Goal: Transaction & Acquisition: Purchase product/service

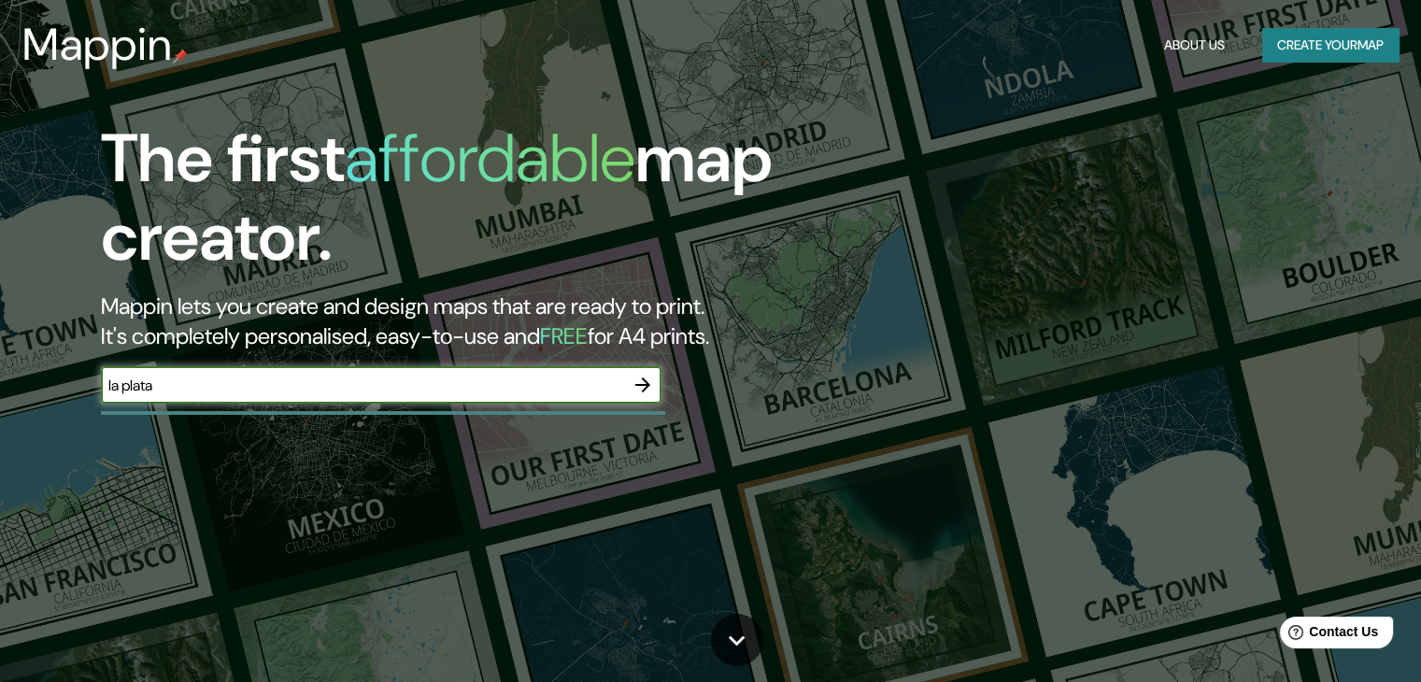
type input "la plata"
click at [641, 382] on icon "button" at bounding box center [643, 385] width 22 height 22
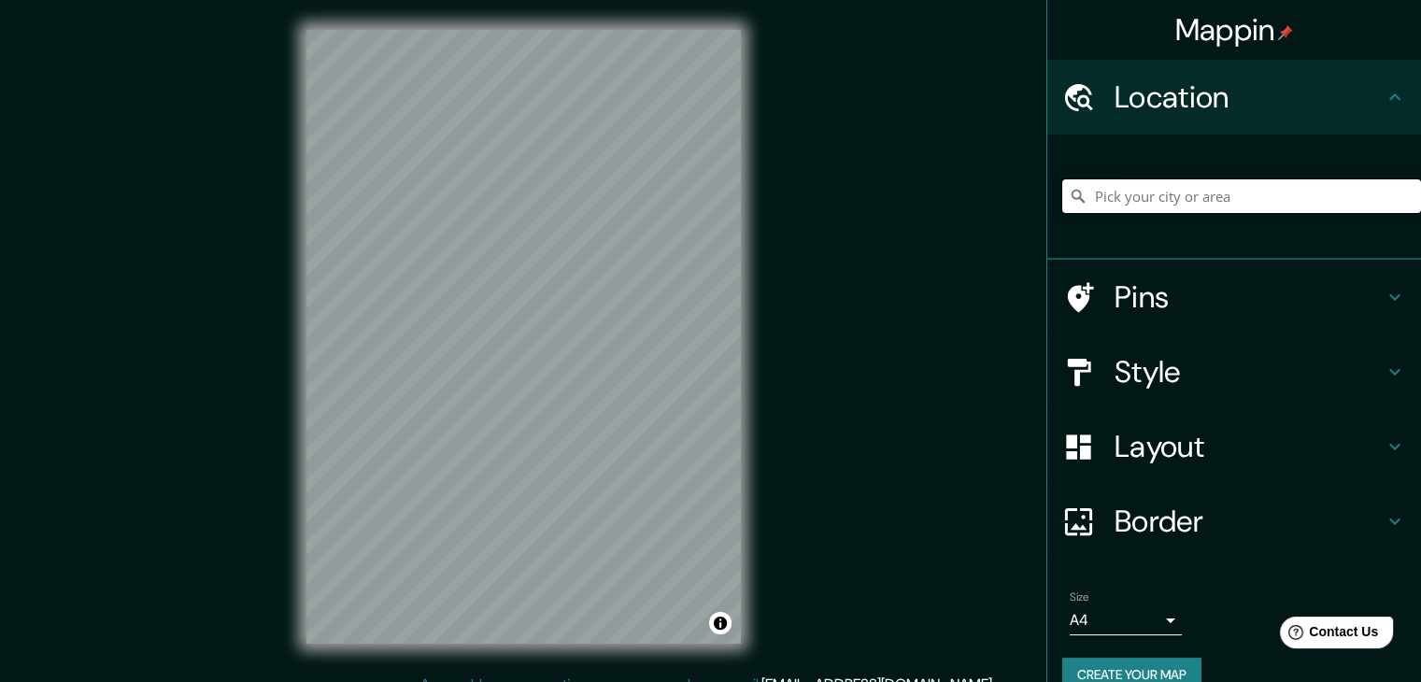
click at [1241, 198] on input "Pick your city or area" at bounding box center [1241, 196] width 359 height 34
click at [1191, 186] on input "[GEOGRAPHIC_DATA], [GEOGRAPHIC_DATA], [GEOGRAPHIC_DATA], [GEOGRAPHIC_DATA]" at bounding box center [1241, 196] width 359 height 34
type input "[GEOGRAPHIC_DATA], [GEOGRAPHIC_DATA], [GEOGRAPHIC_DATA], [GEOGRAPHIC_DATA]"
click at [1399, 191] on icon "Clear" at bounding box center [1406, 196] width 15 height 15
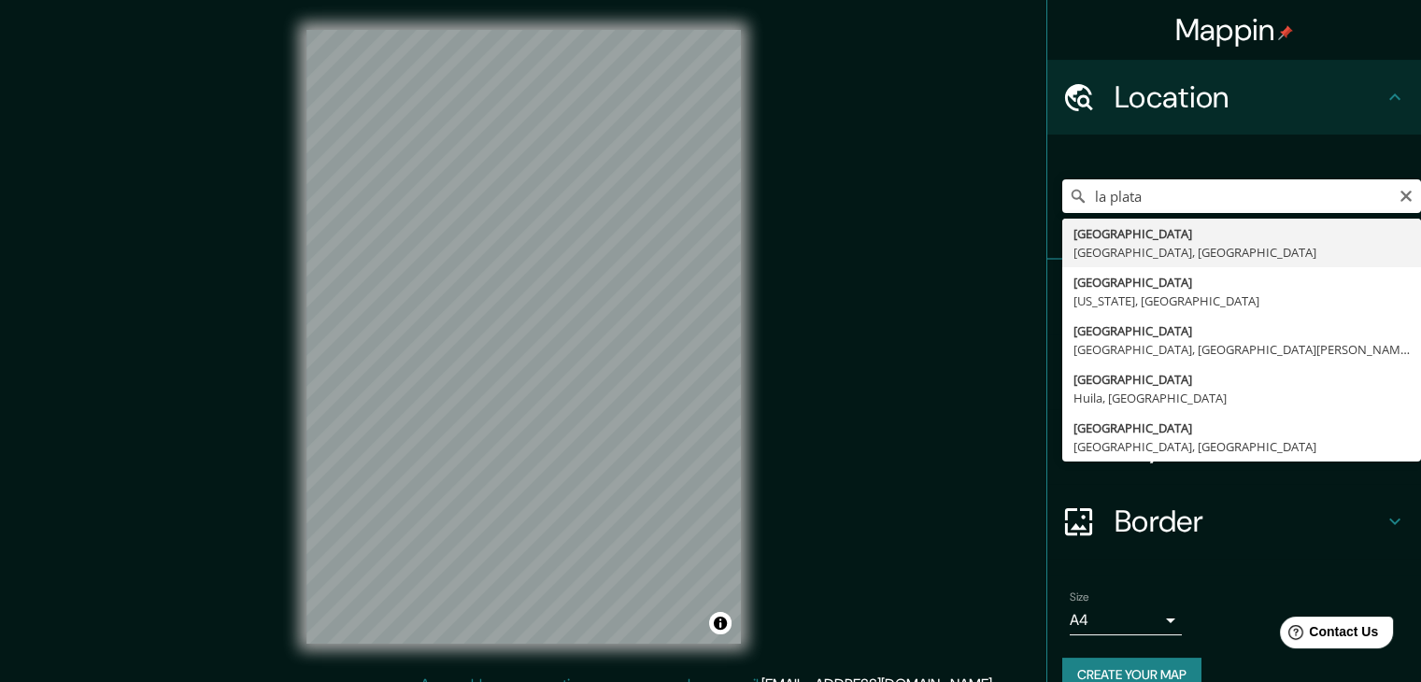
type input "[GEOGRAPHIC_DATA], [GEOGRAPHIC_DATA], [GEOGRAPHIC_DATA]"
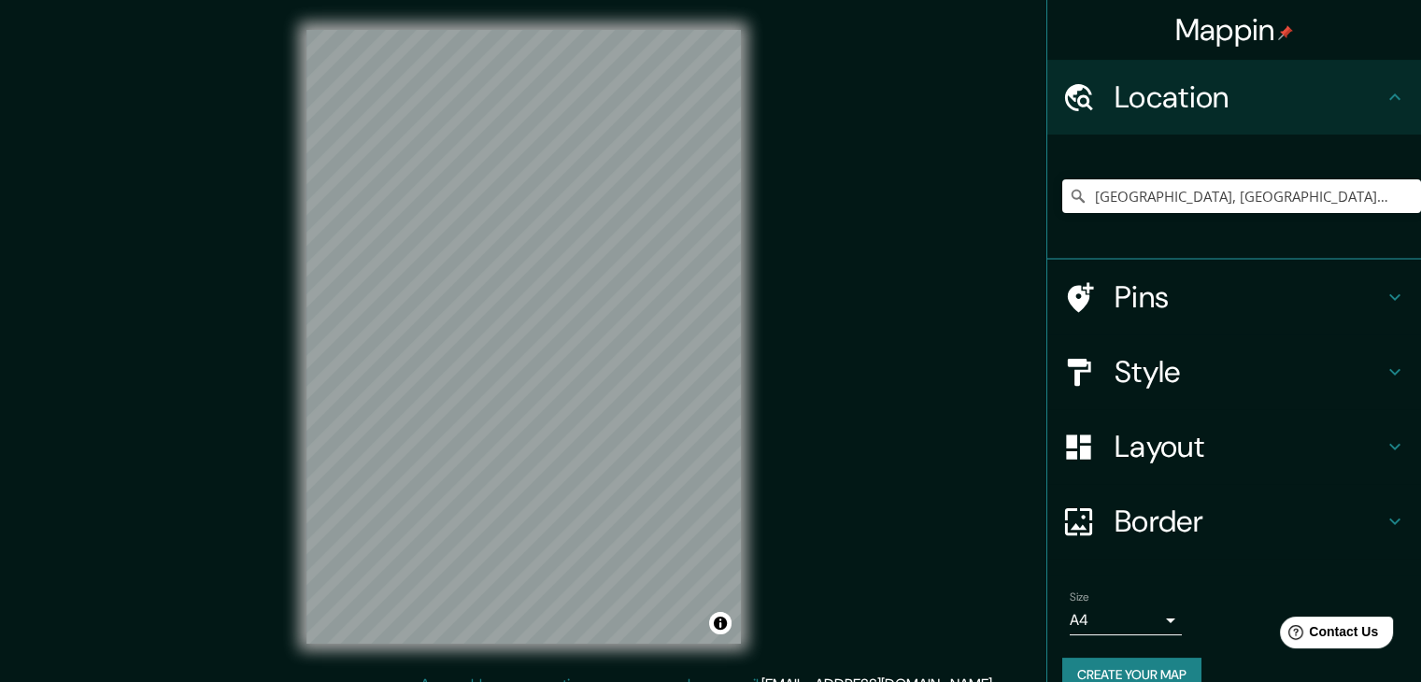
click at [1245, 434] on h4 "Layout" at bounding box center [1249, 446] width 269 height 37
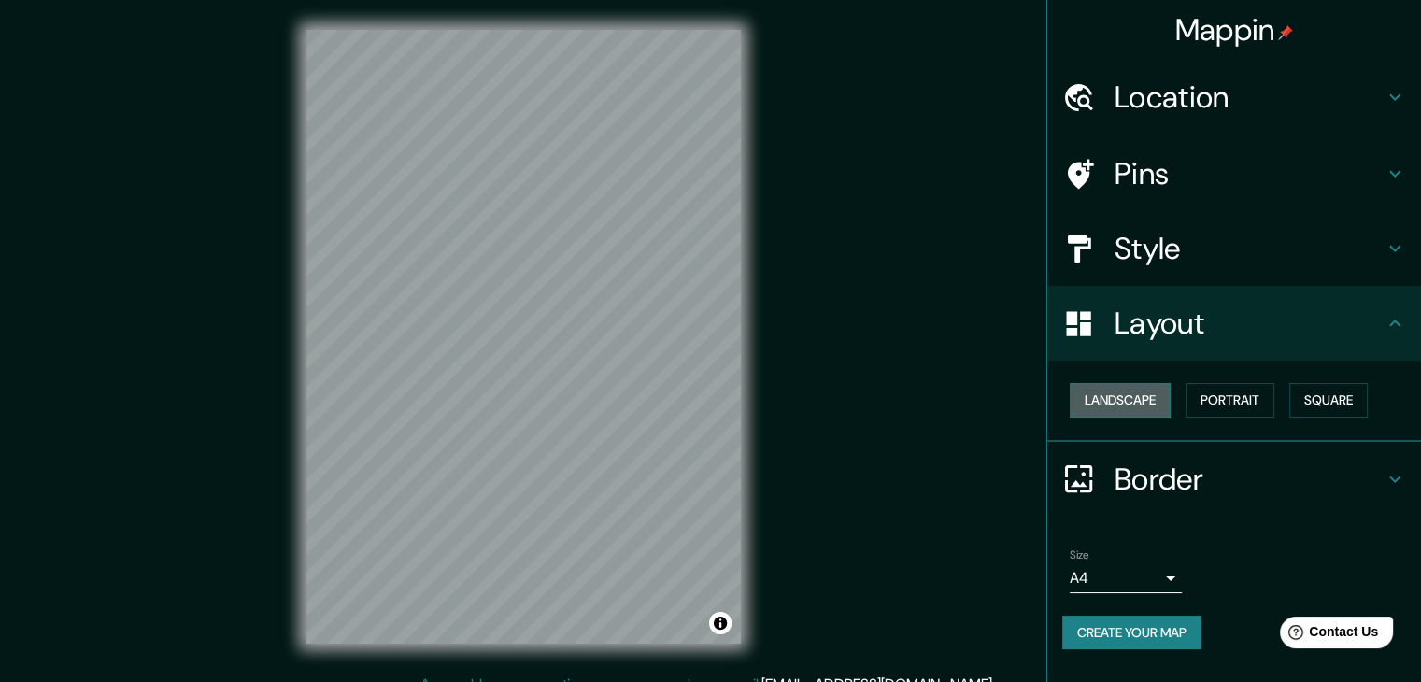
click at [1158, 393] on button "Landscape" at bounding box center [1120, 400] width 101 height 35
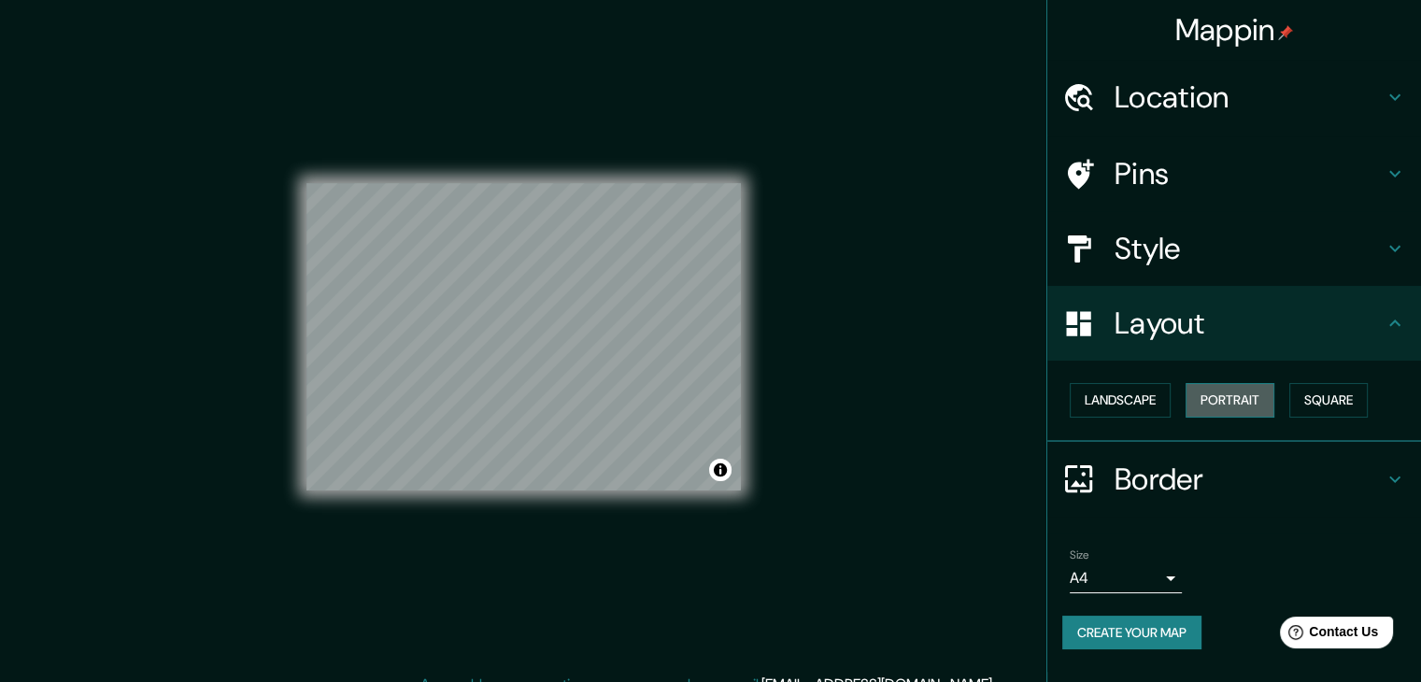
click at [1200, 395] on button "Portrait" at bounding box center [1230, 400] width 89 height 35
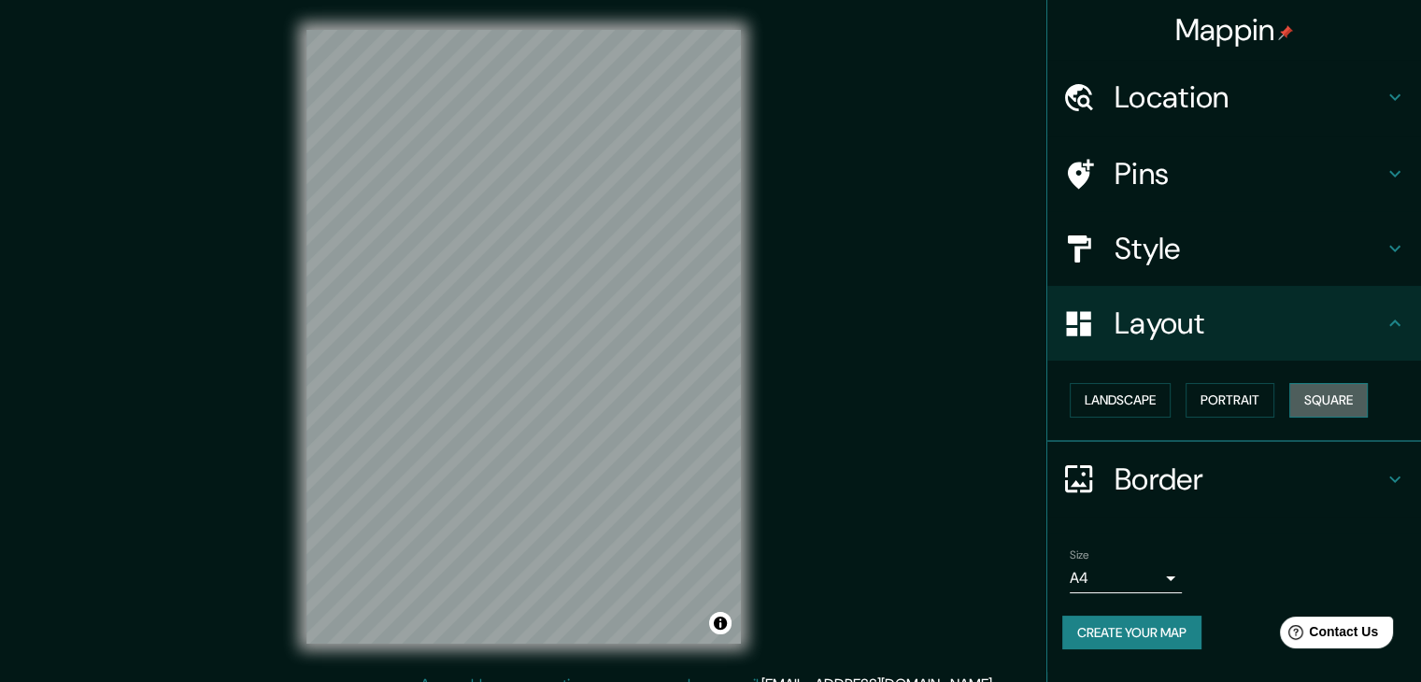
click at [1302, 394] on button "Square" at bounding box center [1328, 400] width 78 height 35
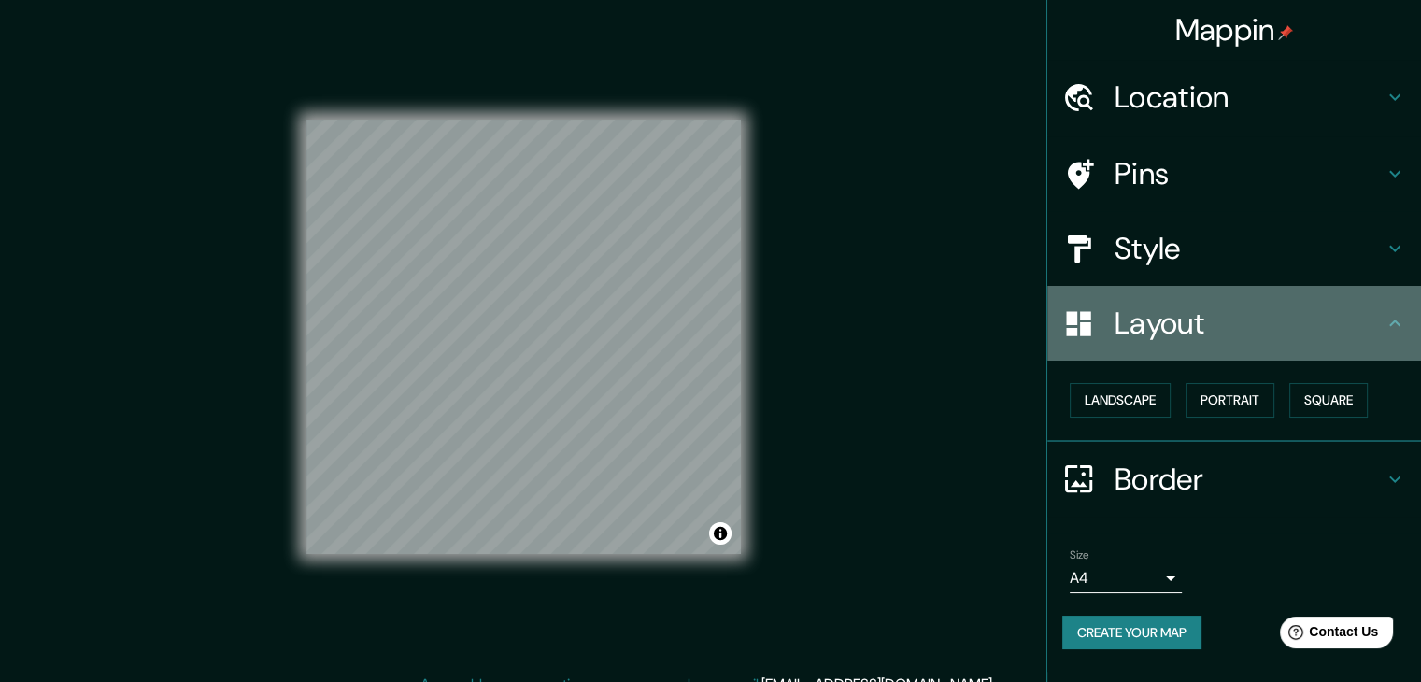
click at [1383, 322] on h4 "Layout" at bounding box center [1249, 323] width 269 height 37
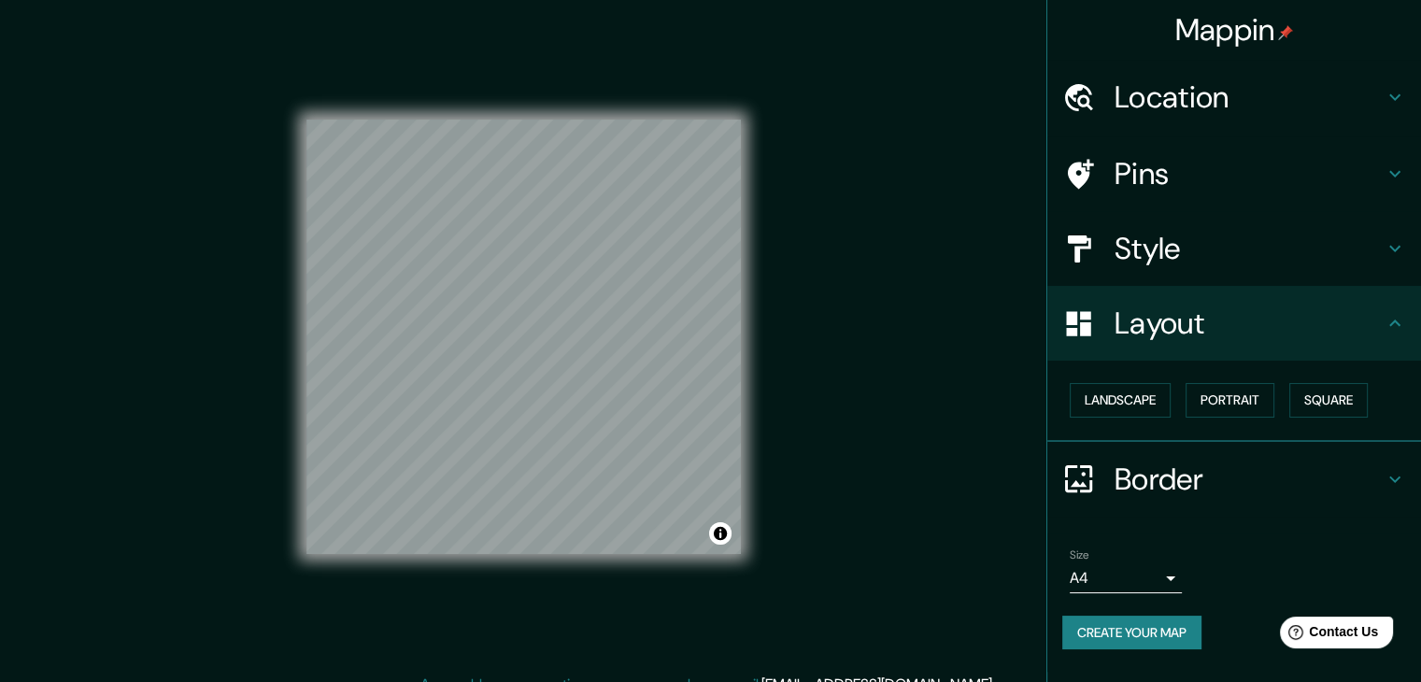
click at [1133, 378] on div "Landscape [GEOGRAPHIC_DATA]" at bounding box center [1241, 401] width 359 height 50
click at [1125, 392] on button "Landscape" at bounding box center [1120, 400] width 101 height 35
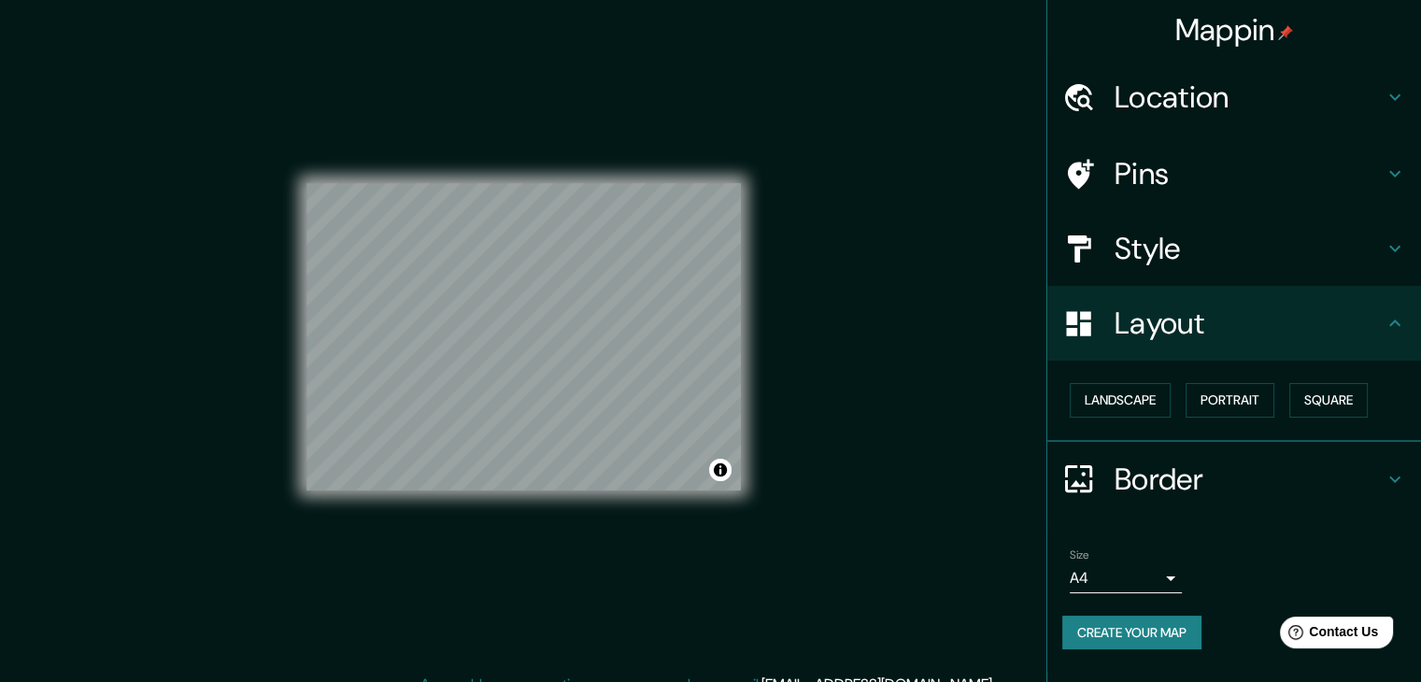
click at [1398, 323] on icon at bounding box center [1394, 323] width 11 height 7
click at [1167, 390] on button "Landscape" at bounding box center [1120, 400] width 101 height 35
click at [1142, 400] on button "Landscape" at bounding box center [1120, 400] width 101 height 35
click at [1222, 383] on button "Portrait" at bounding box center [1230, 400] width 89 height 35
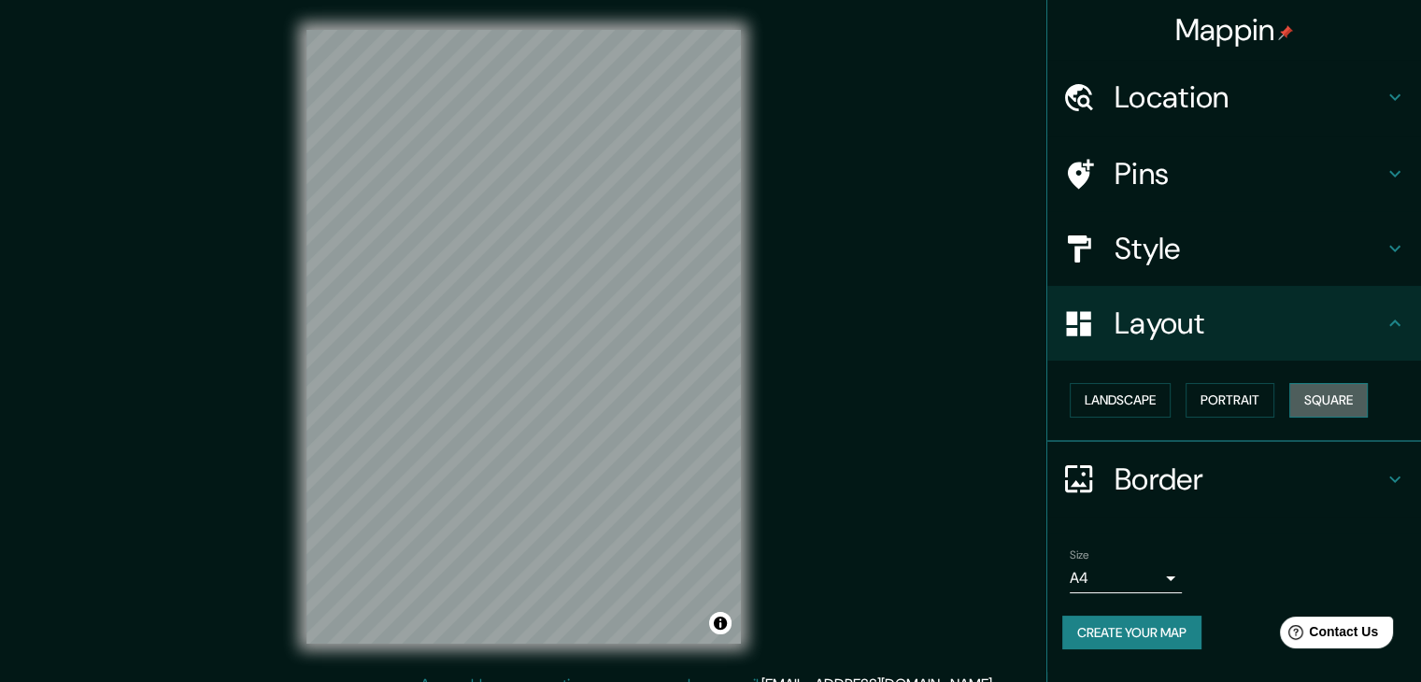
click at [1365, 408] on button "Square" at bounding box center [1328, 400] width 78 height 35
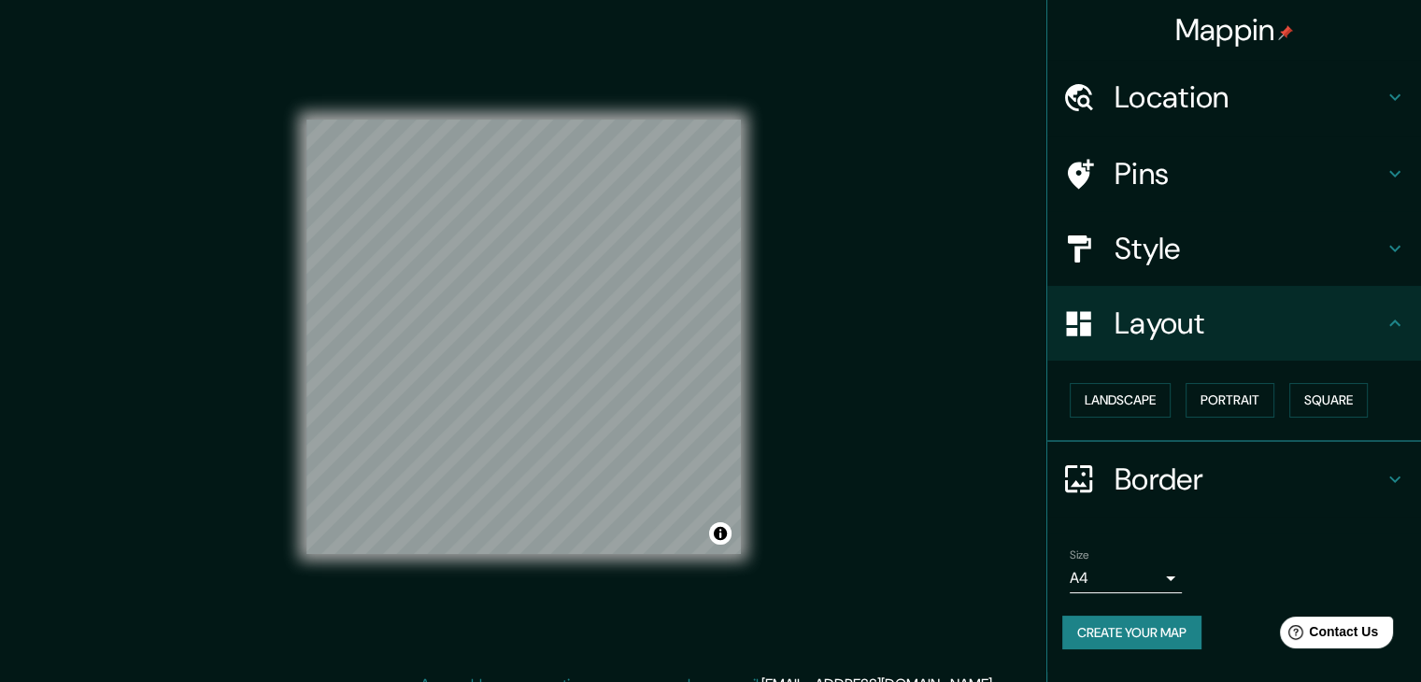
click at [832, 386] on div "Mappin Location [GEOGRAPHIC_DATA], [GEOGRAPHIC_DATA], [GEOGRAPHIC_DATA] Pins St…" at bounding box center [710, 352] width 1421 height 704
click at [1189, 253] on h4 "Style" at bounding box center [1249, 248] width 269 height 37
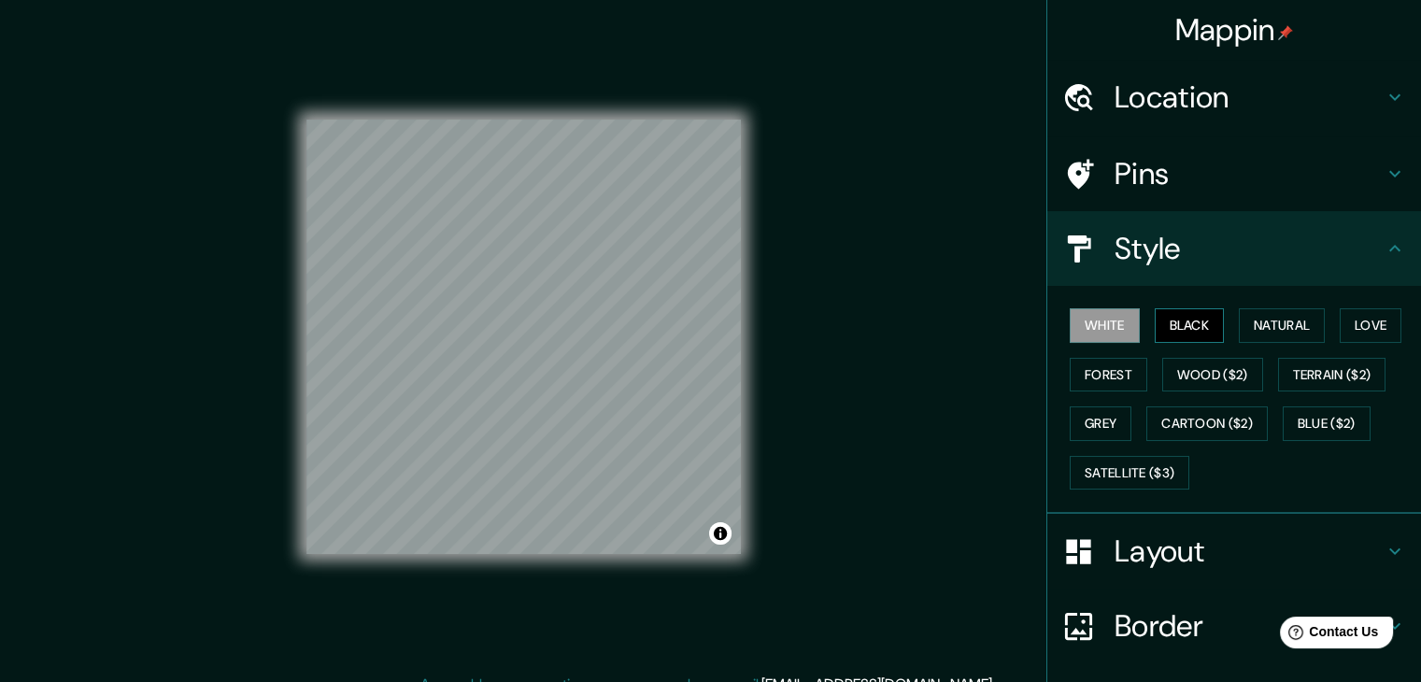
click at [1184, 323] on button "Black" at bounding box center [1190, 325] width 70 height 35
click at [1377, 308] on button "Love" at bounding box center [1371, 325] width 62 height 35
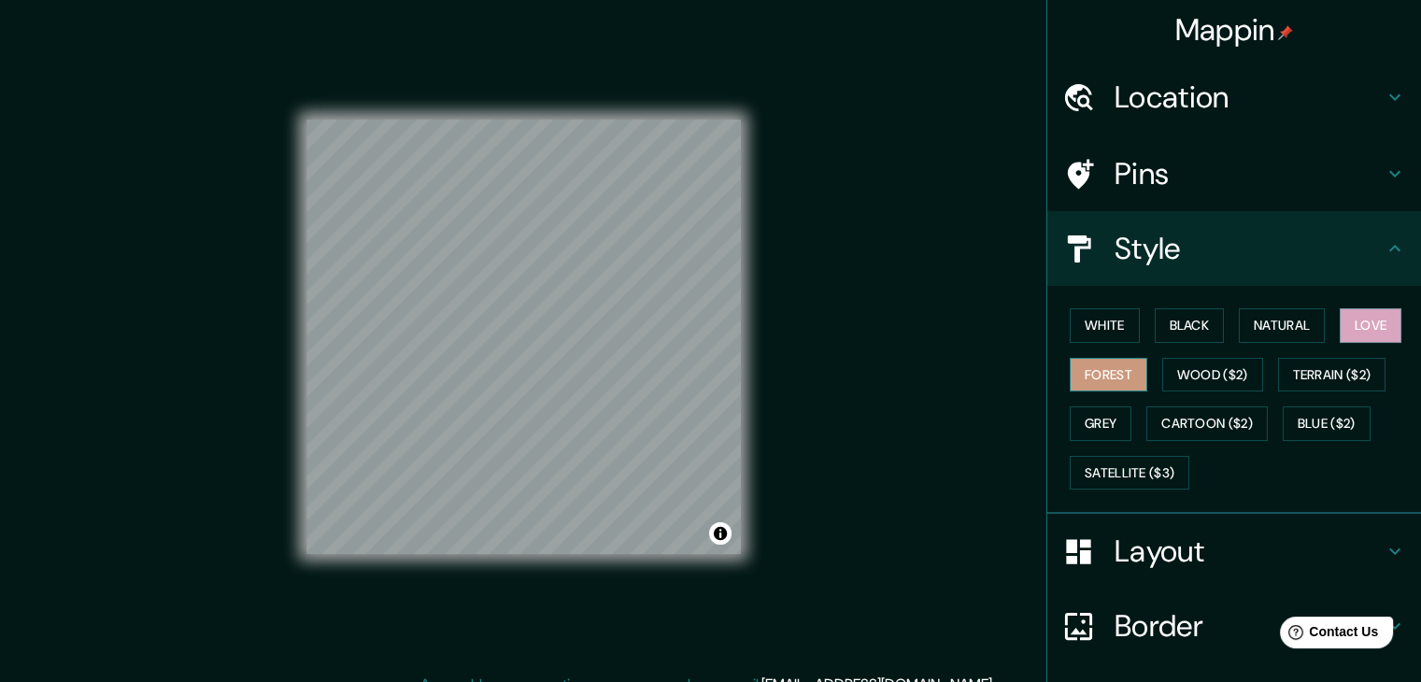
click at [1106, 371] on button "Forest" at bounding box center [1109, 375] width 78 height 35
click at [1083, 318] on button "White" at bounding box center [1105, 325] width 70 height 35
